Goal: Task Accomplishment & Management: Manage account settings

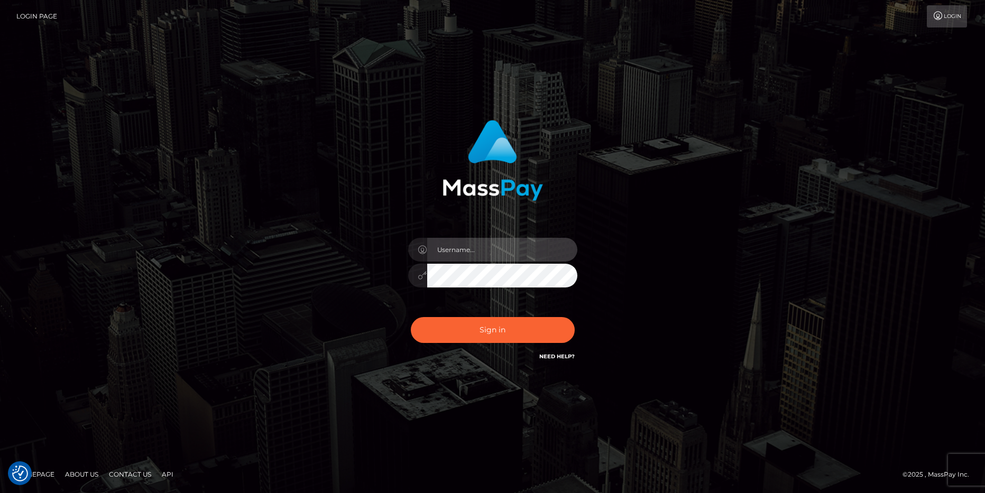
type input "aluapatrik"
click at [44, 111] on div "aluapatrik" at bounding box center [492, 247] width 985 height 428
click at [37, 12] on link "Login Page" at bounding box center [36, 16] width 41 height 22
type input "aluapatrik"
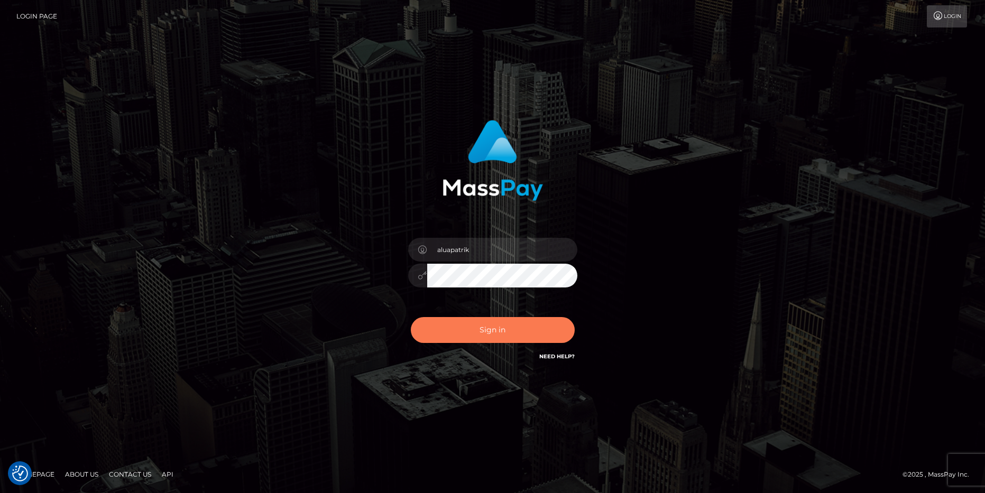
click at [504, 334] on button "Sign in" at bounding box center [493, 330] width 164 height 26
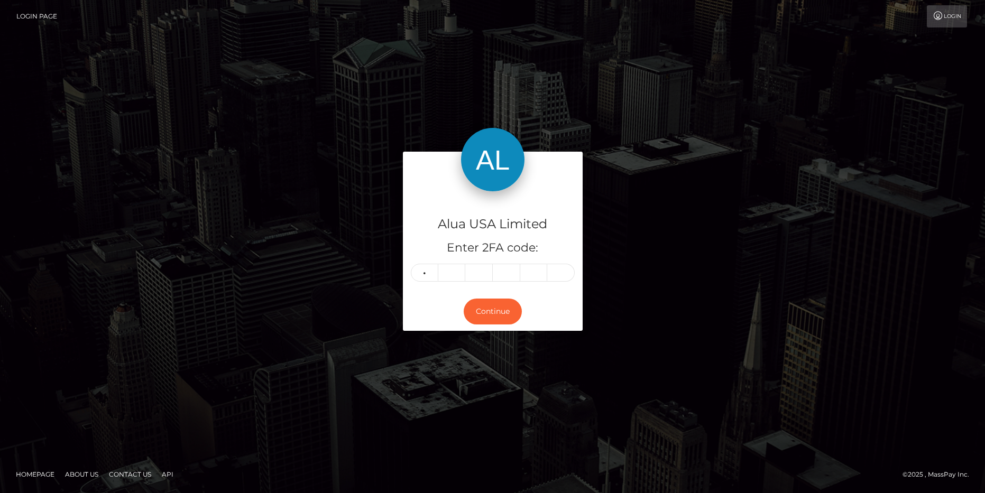
type input "8"
type input "2"
type input "7"
type input "5"
type input "3"
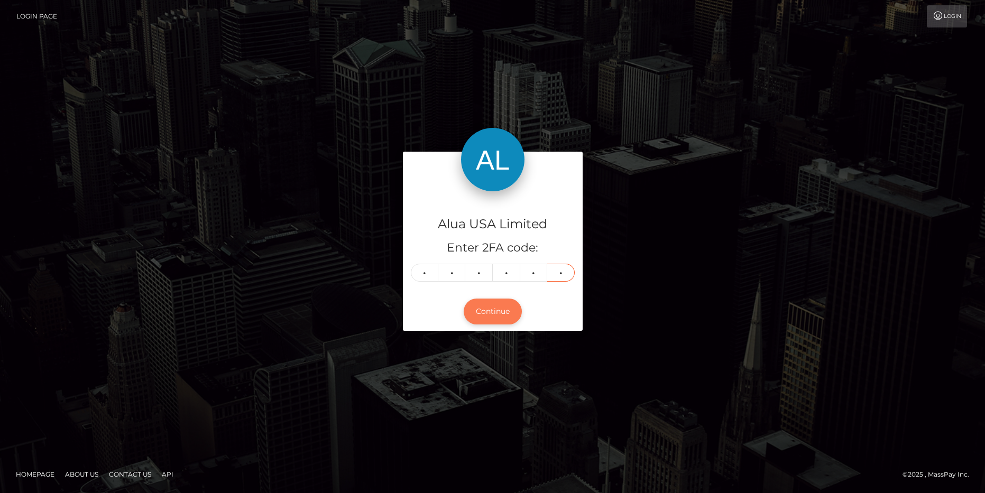
type input "4"
click at [495, 308] on button "Continue" at bounding box center [493, 312] width 58 height 26
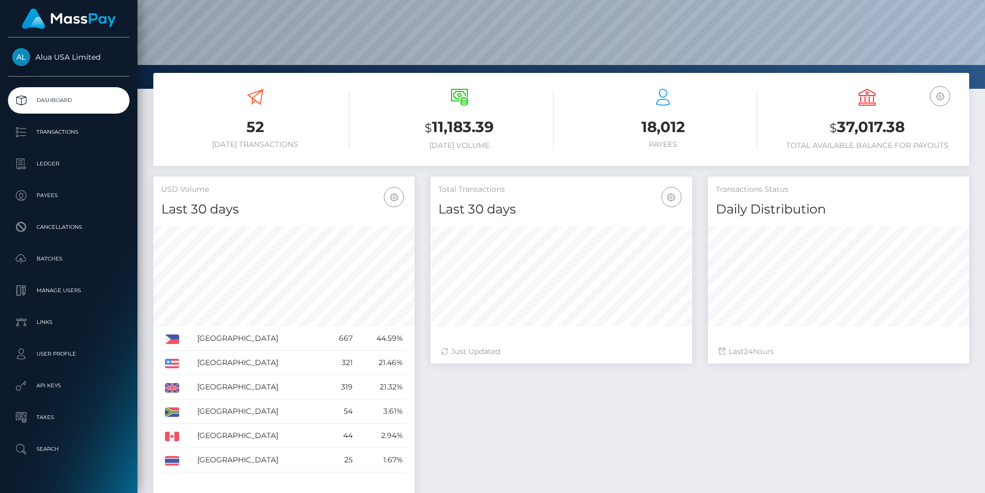
scroll to position [124, 0]
